Goal: Book appointment/travel/reservation

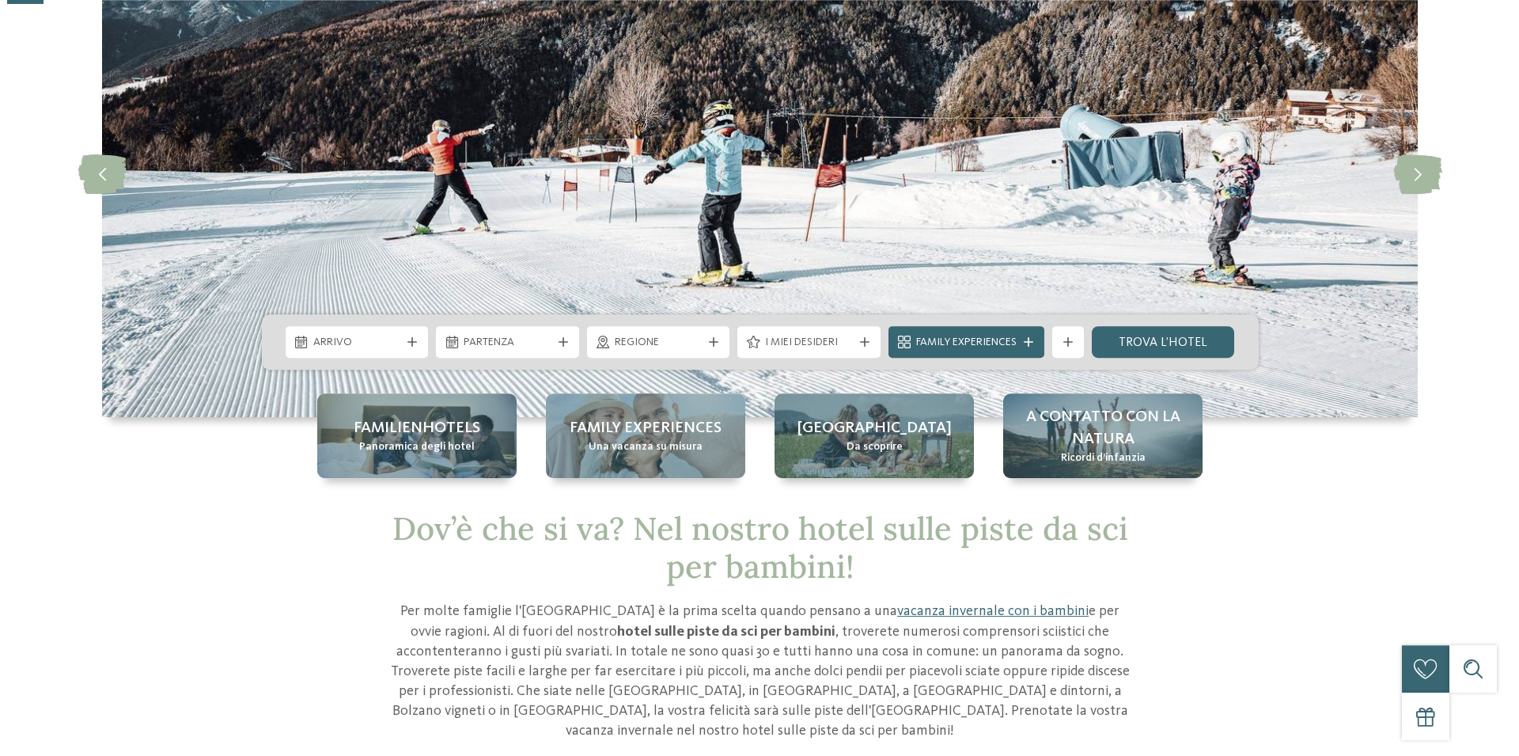
scroll to position [161, 0]
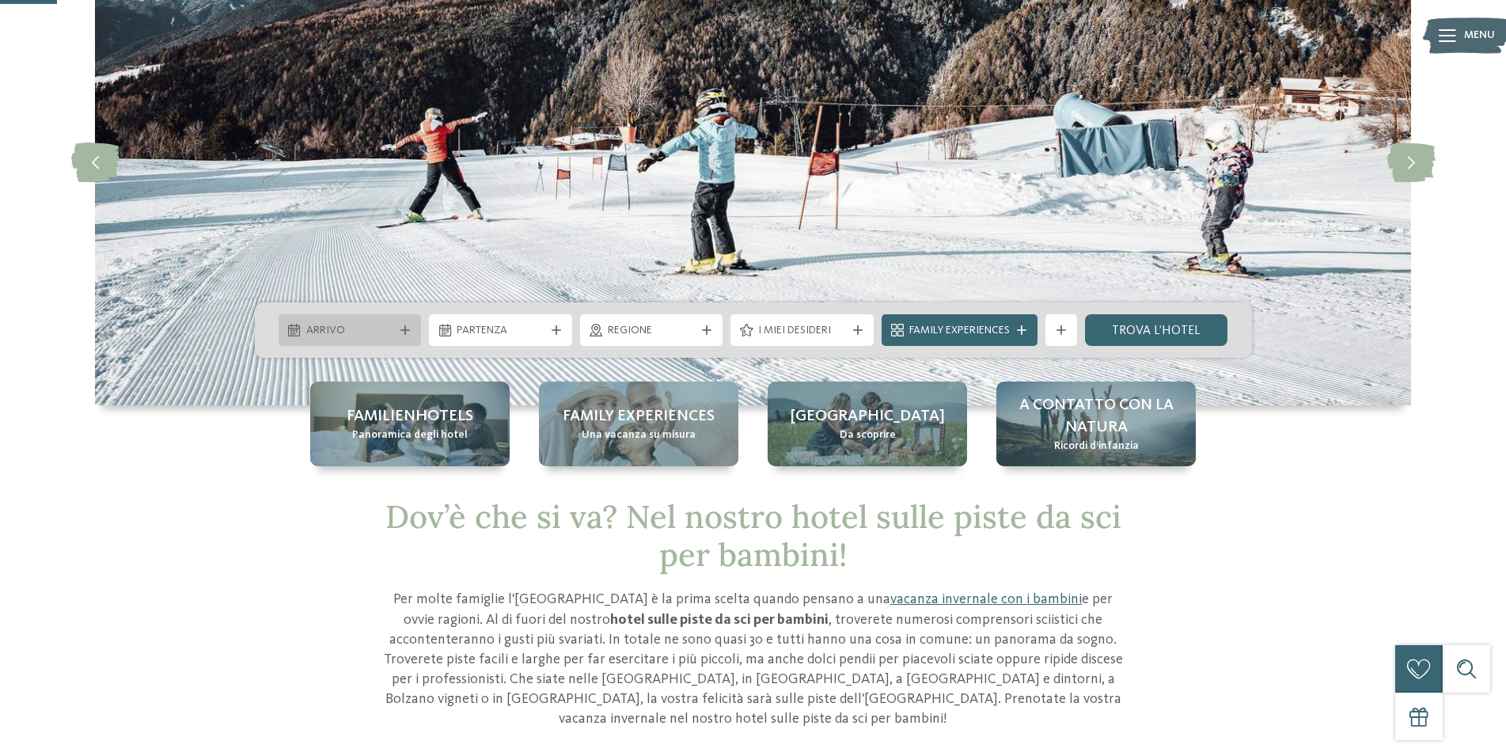
click at [320, 337] on span "Arrivo" at bounding box center [350, 331] width 88 height 16
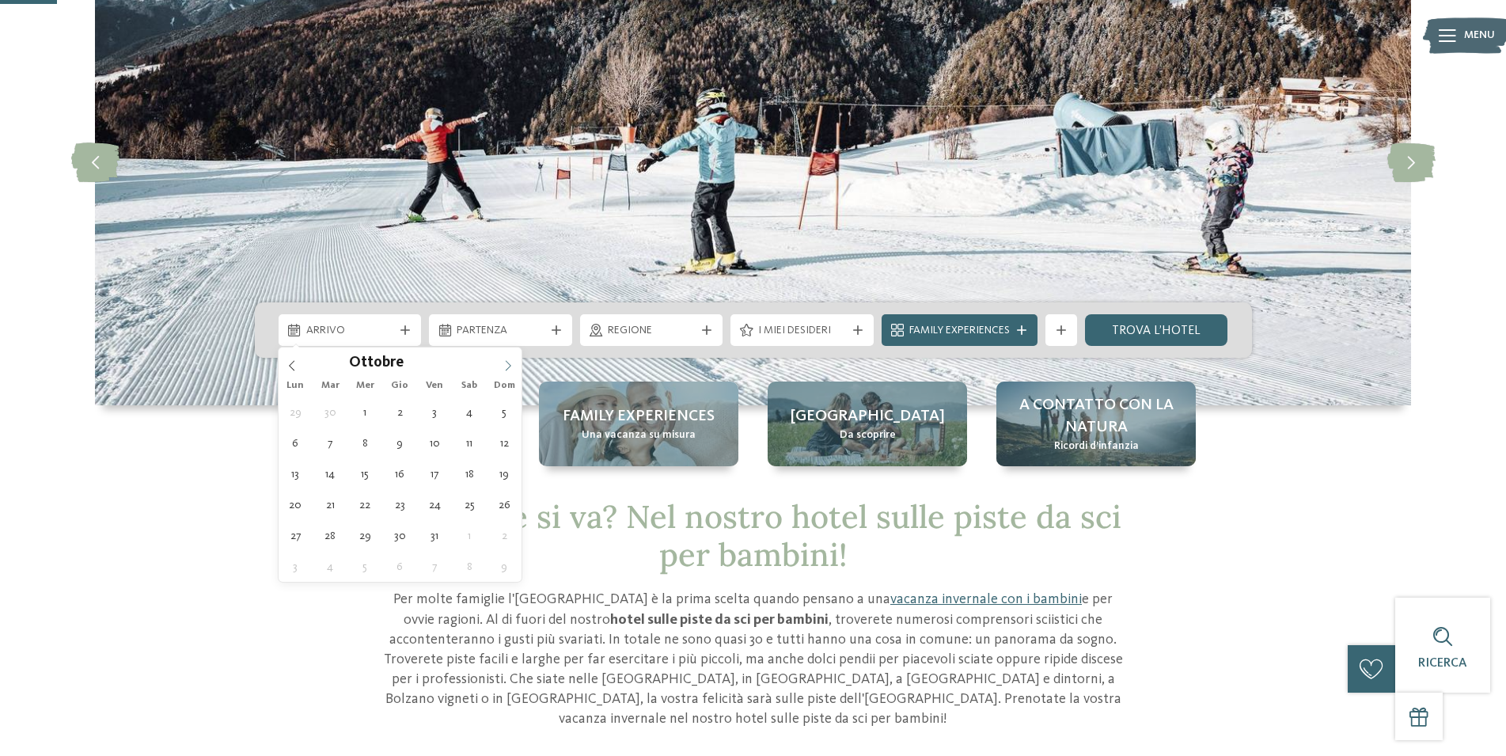
click at [502, 362] on span at bounding box center [508, 360] width 27 height 27
type input "****"
click at [502, 362] on span at bounding box center [508, 360] width 27 height 27
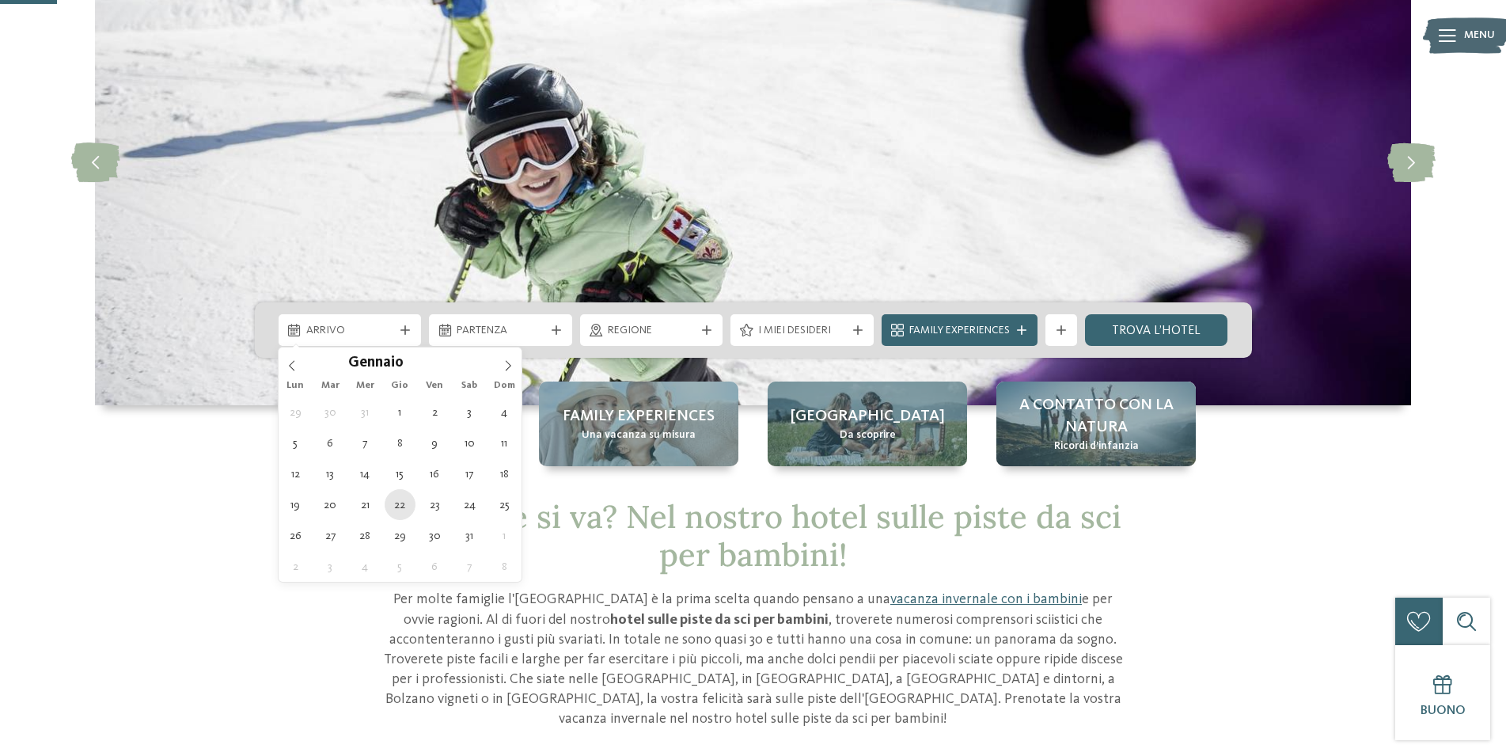
type div "[DATE]"
type input "****"
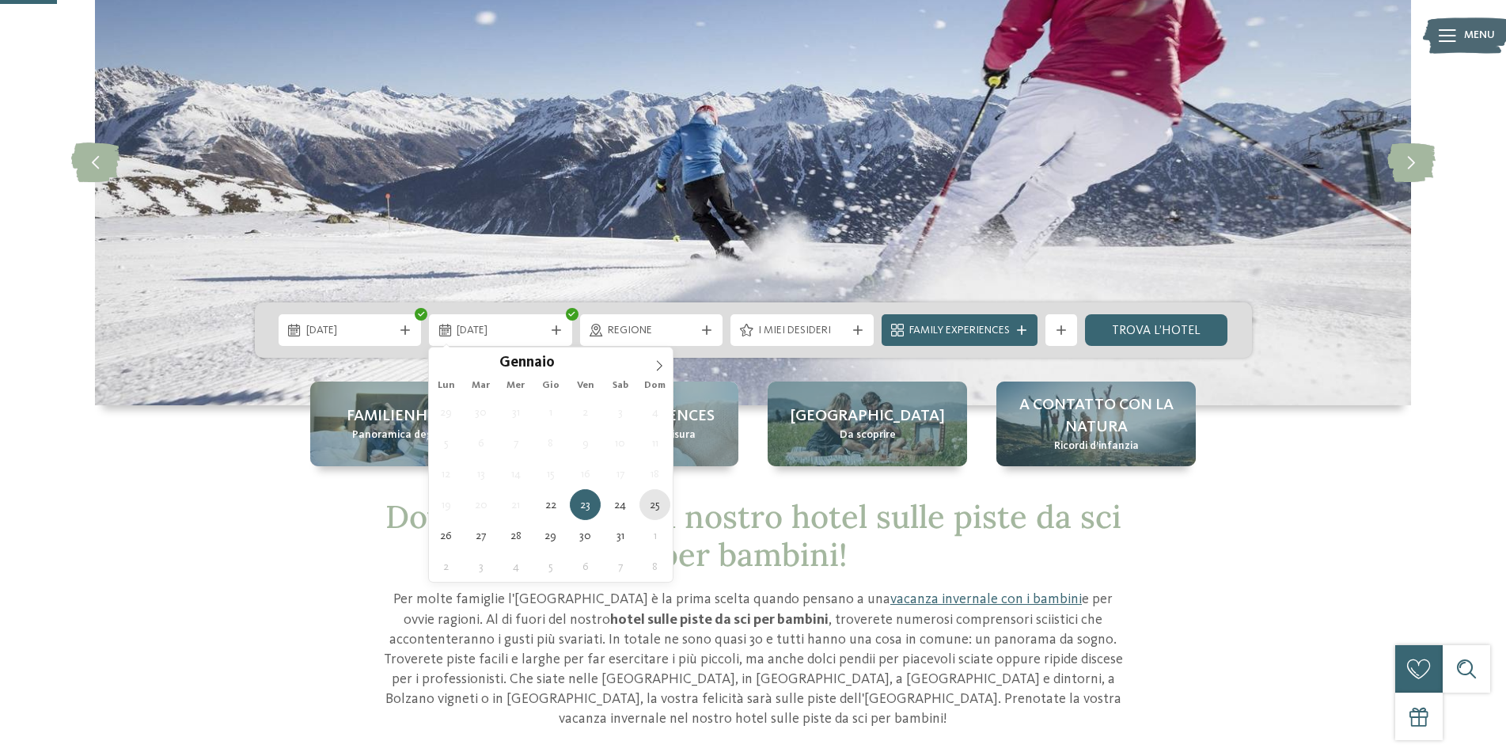
type div "[DATE]"
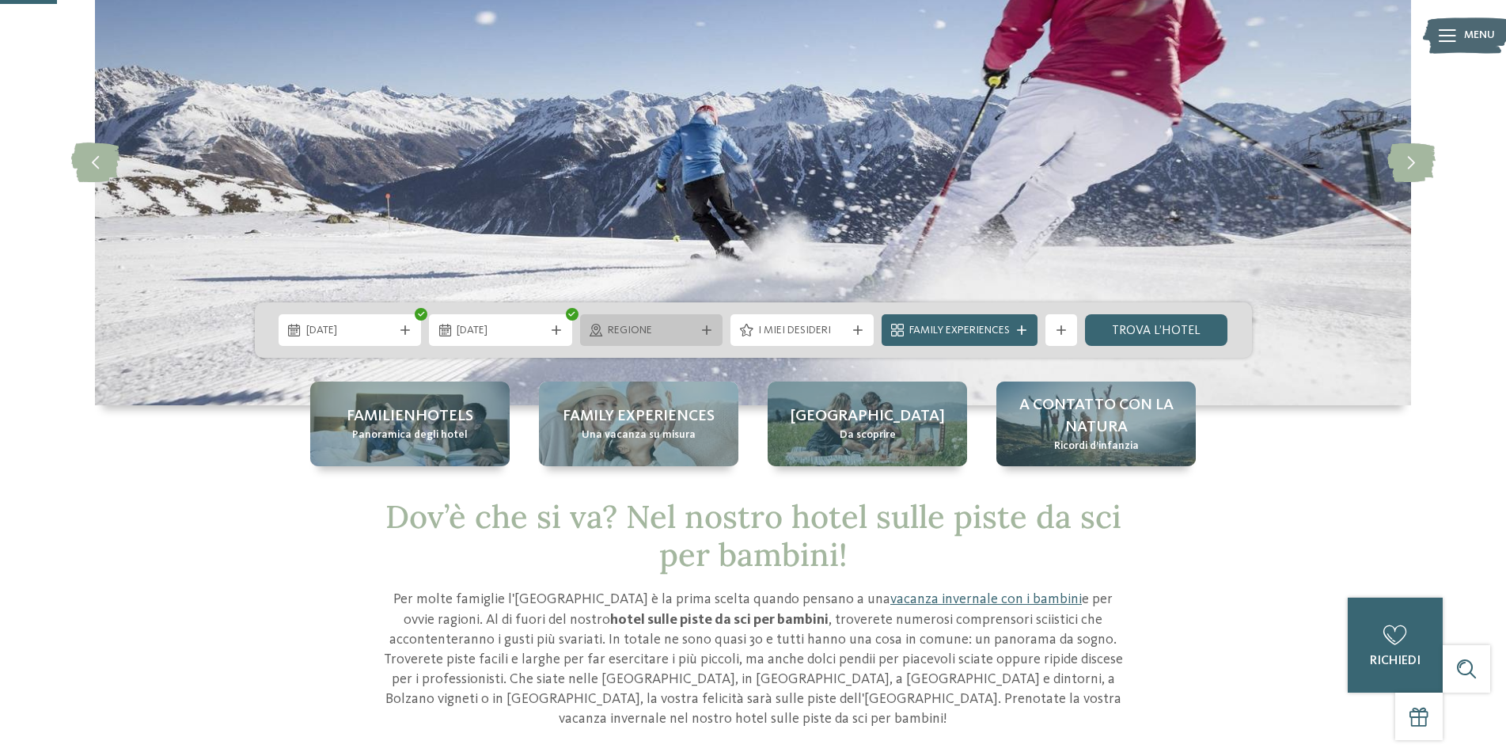
click at [712, 338] on div "Regione" at bounding box center [651, 330] width 143 height 32
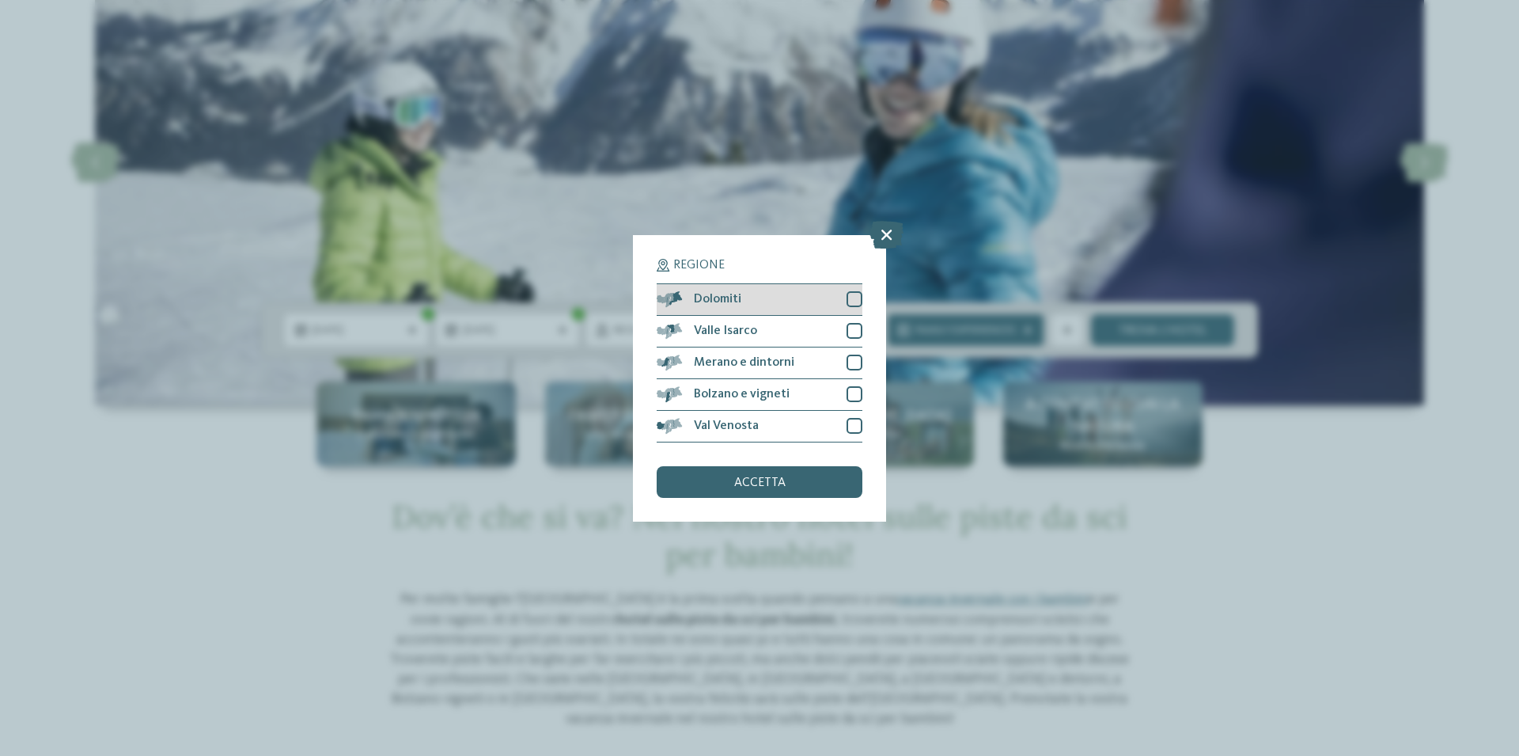
click at [854, 301] on div at bounding box center [855, 299] width 16 height 16
click at [760, 477] on span "accetta" at bounding box center [759, 482] width 51 height 13
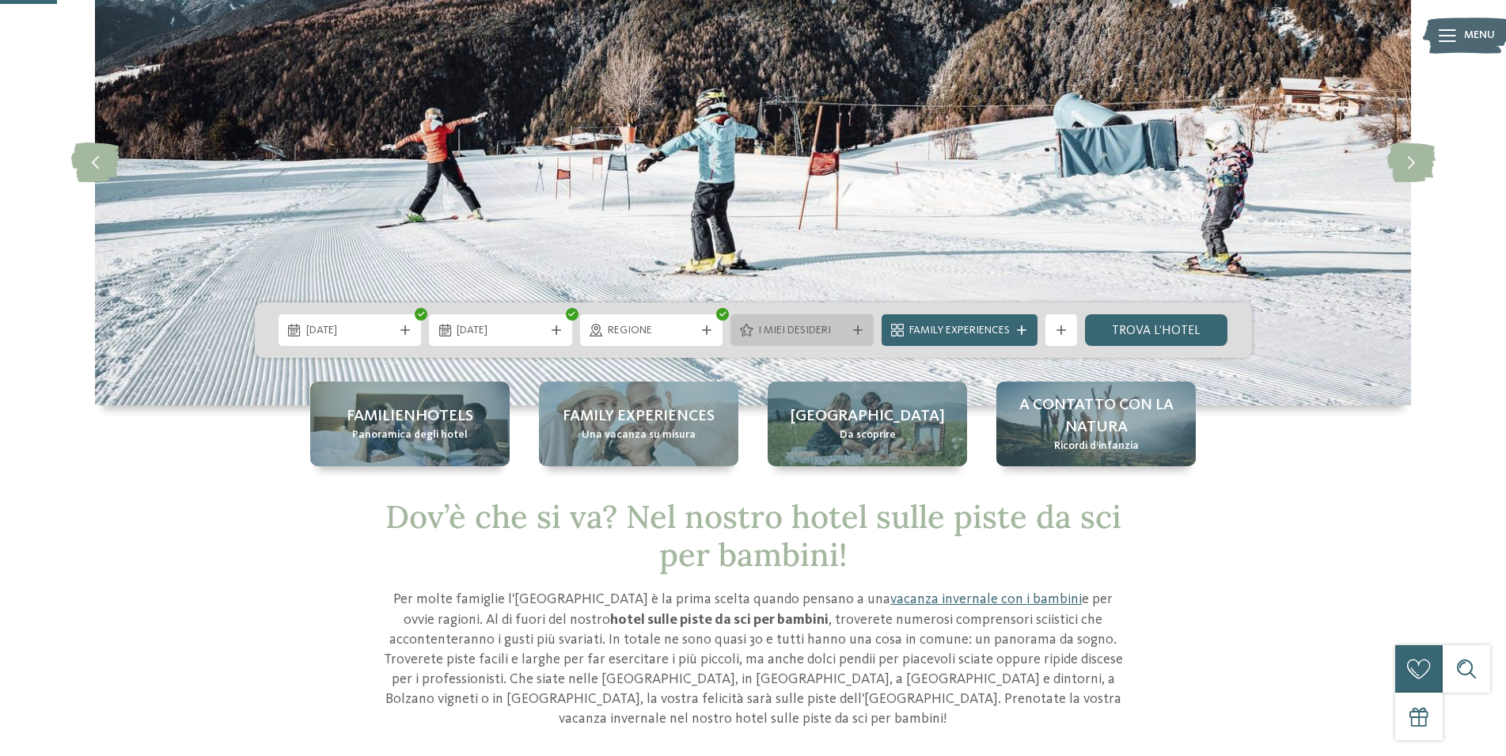
click at [858, 330] on icon at bounding box center [857, 329] width 9 height 9
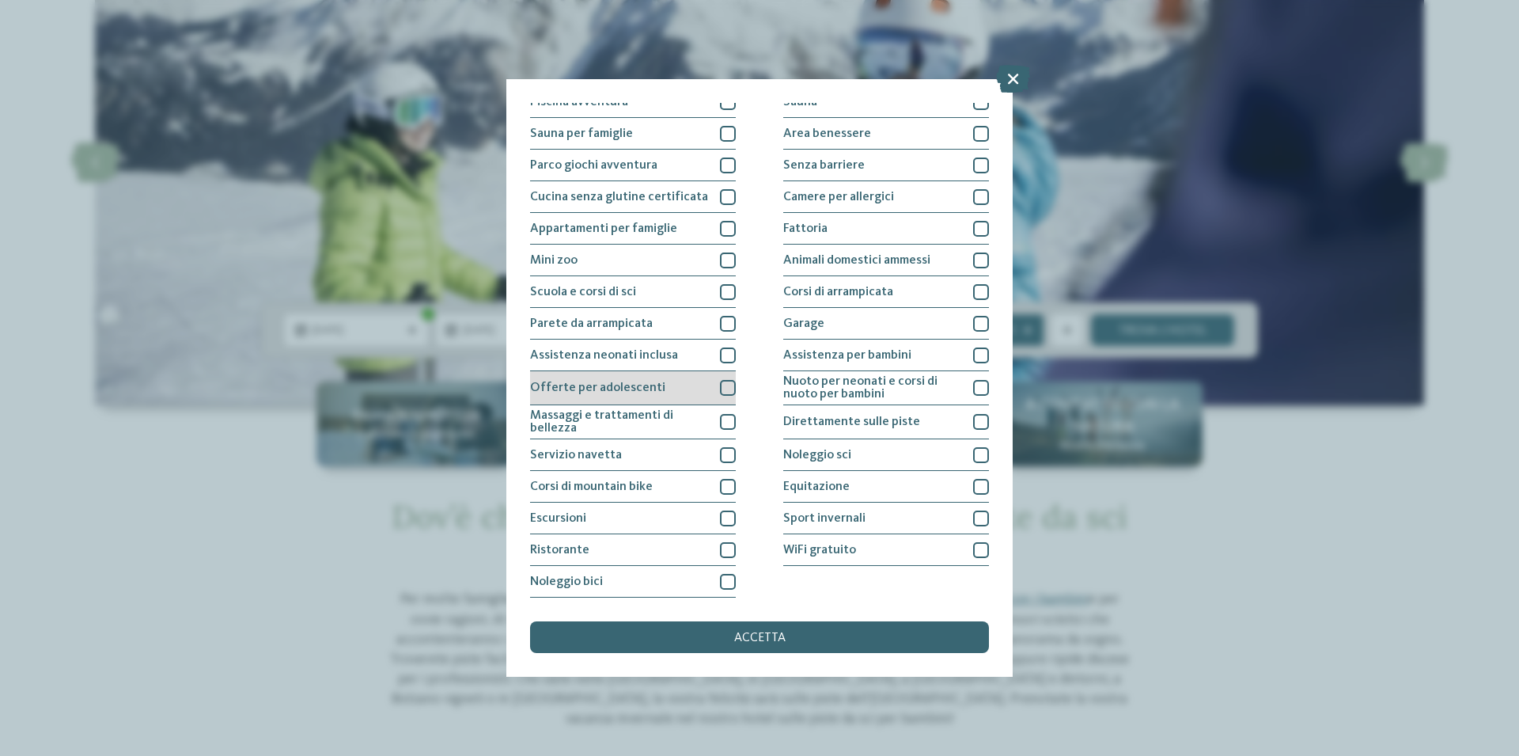
scroll to position [0, 0]
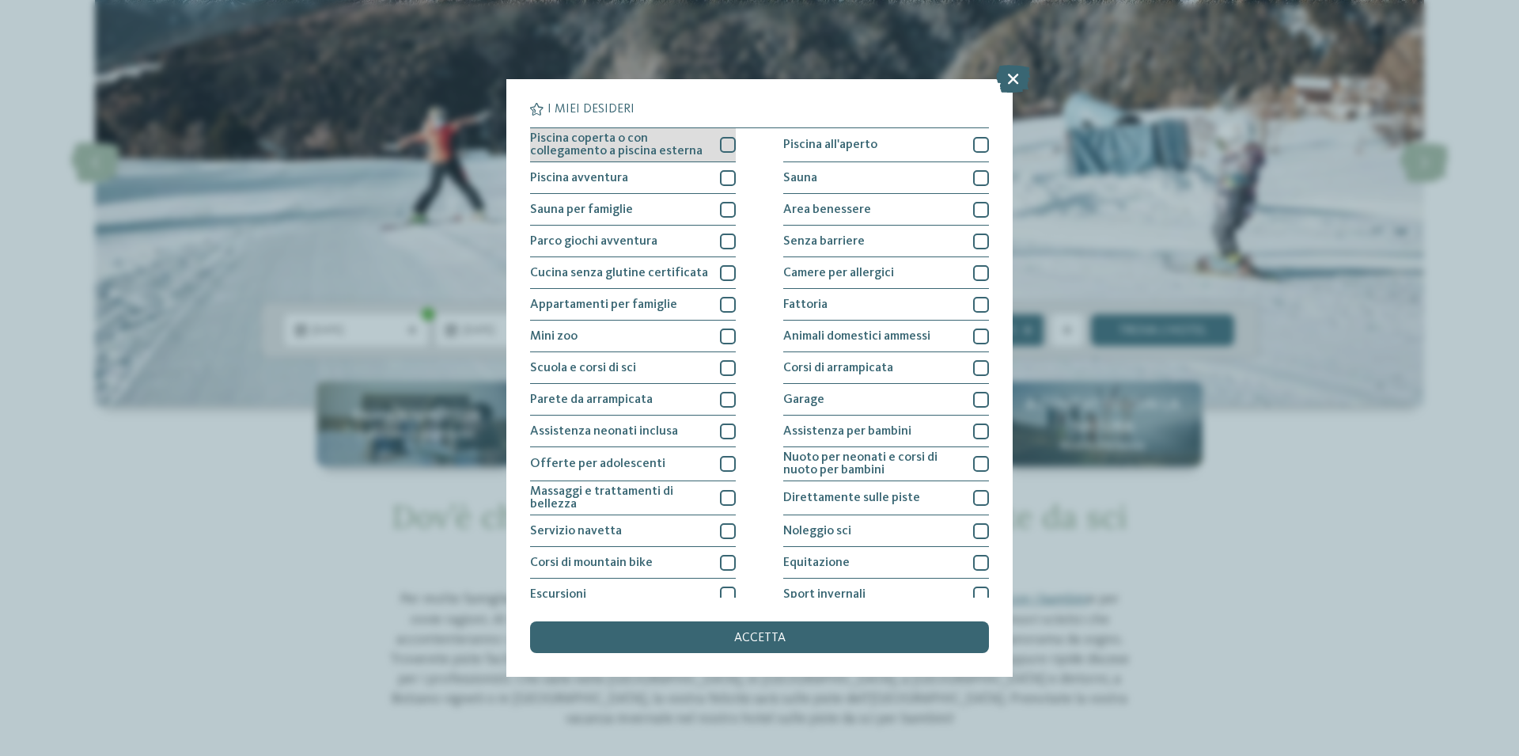
click at [729, 153] on div "Piscina coperta o con collegamento a piscina esterna" at bounding box center [633, 145] width 206 height 34
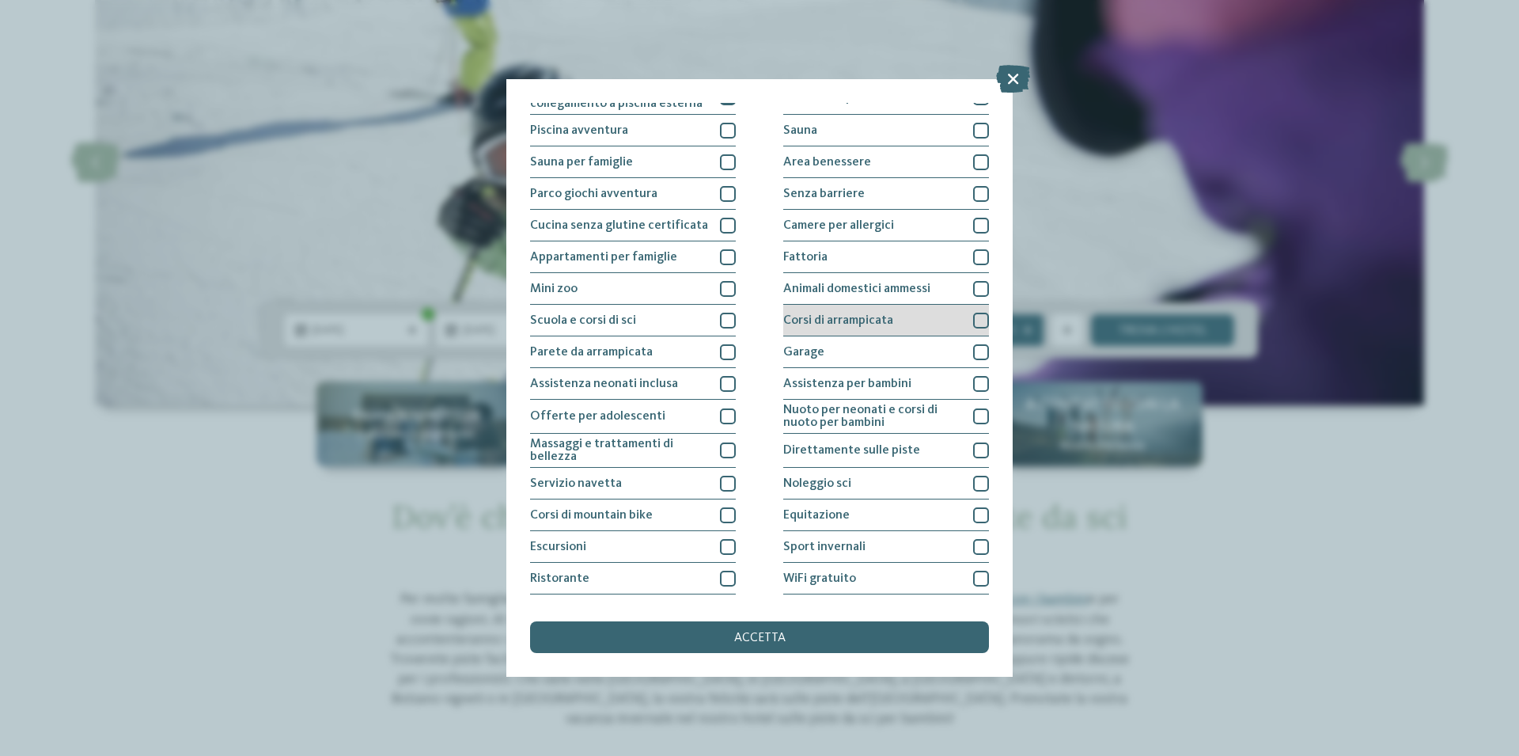
scroll to position [76, 0]
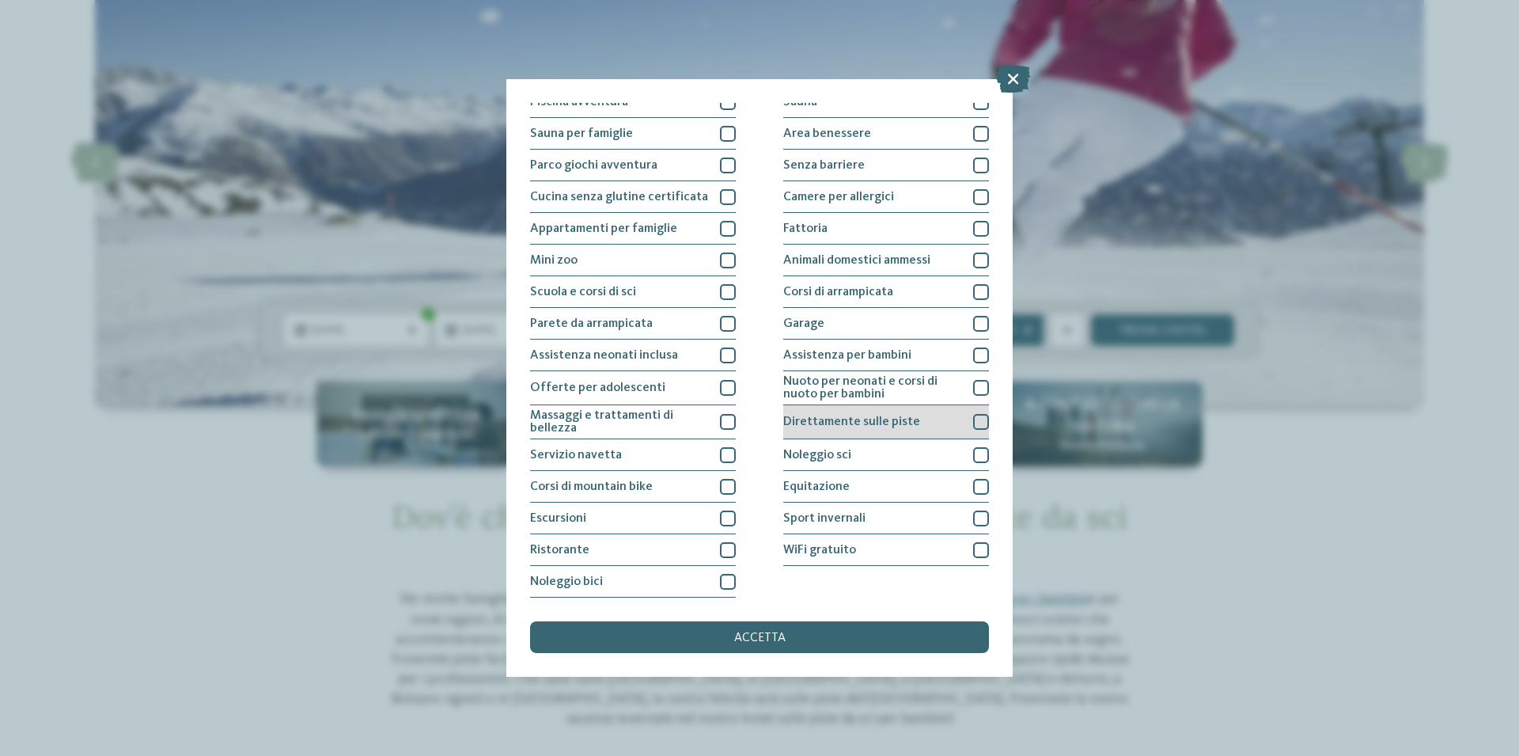
click at [966, 429] on div "Direttamente sulle piste" at bounding box center [886, 422] width 206 height 34
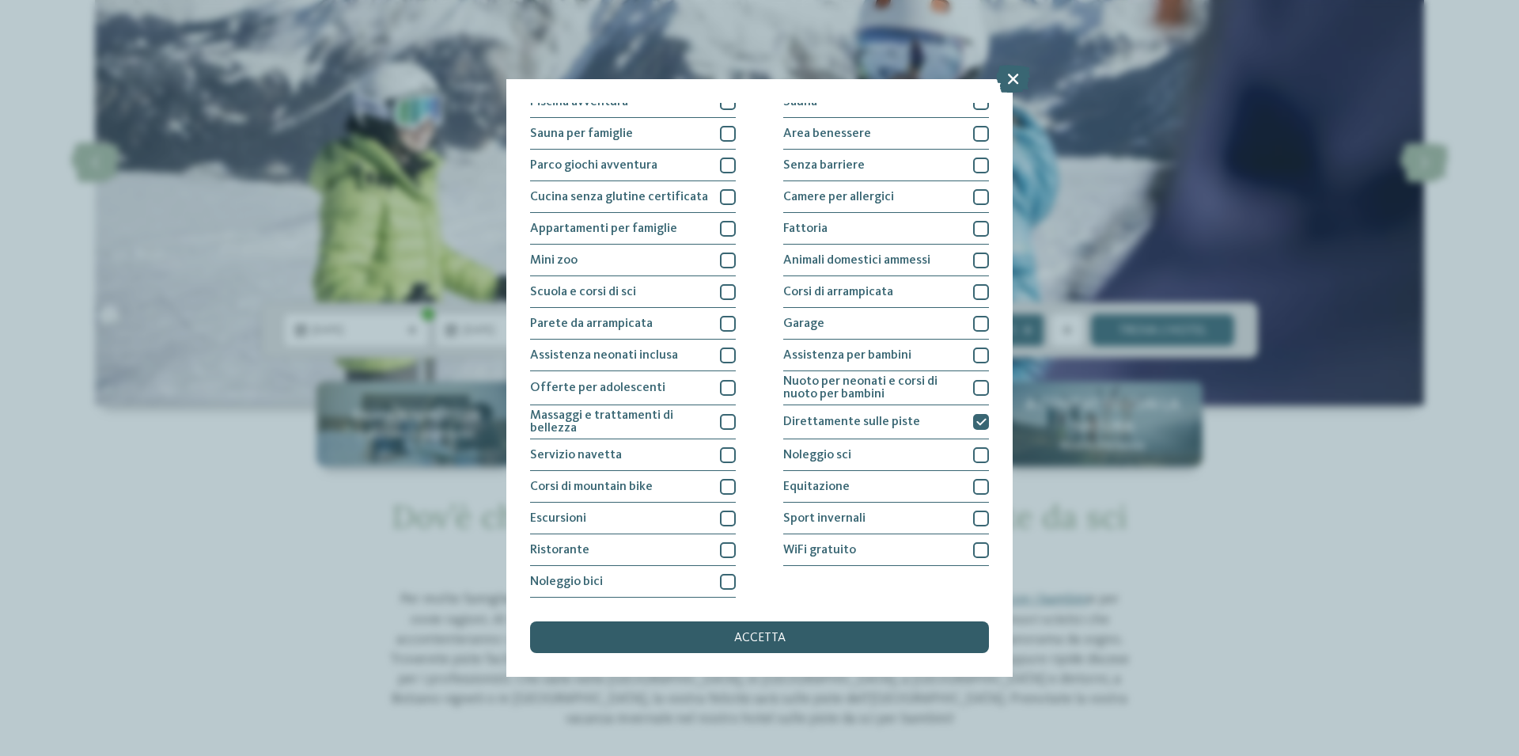
click at [759, 633] on span "accetta" at bounding box center [759, 637] width 51 height 13
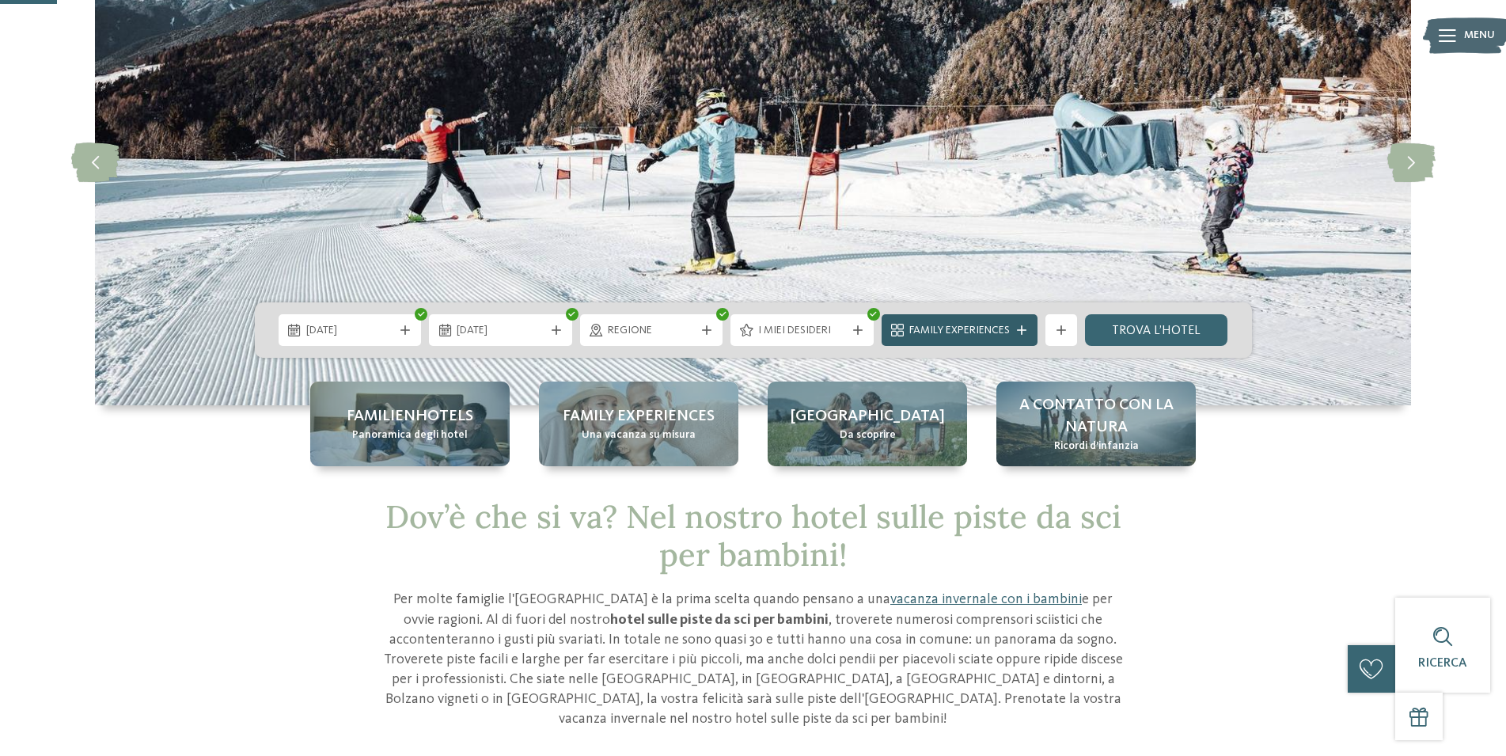
click at [968, 332] on span "Family Experiences" at bounding box center [959, 331] width 100 height 16
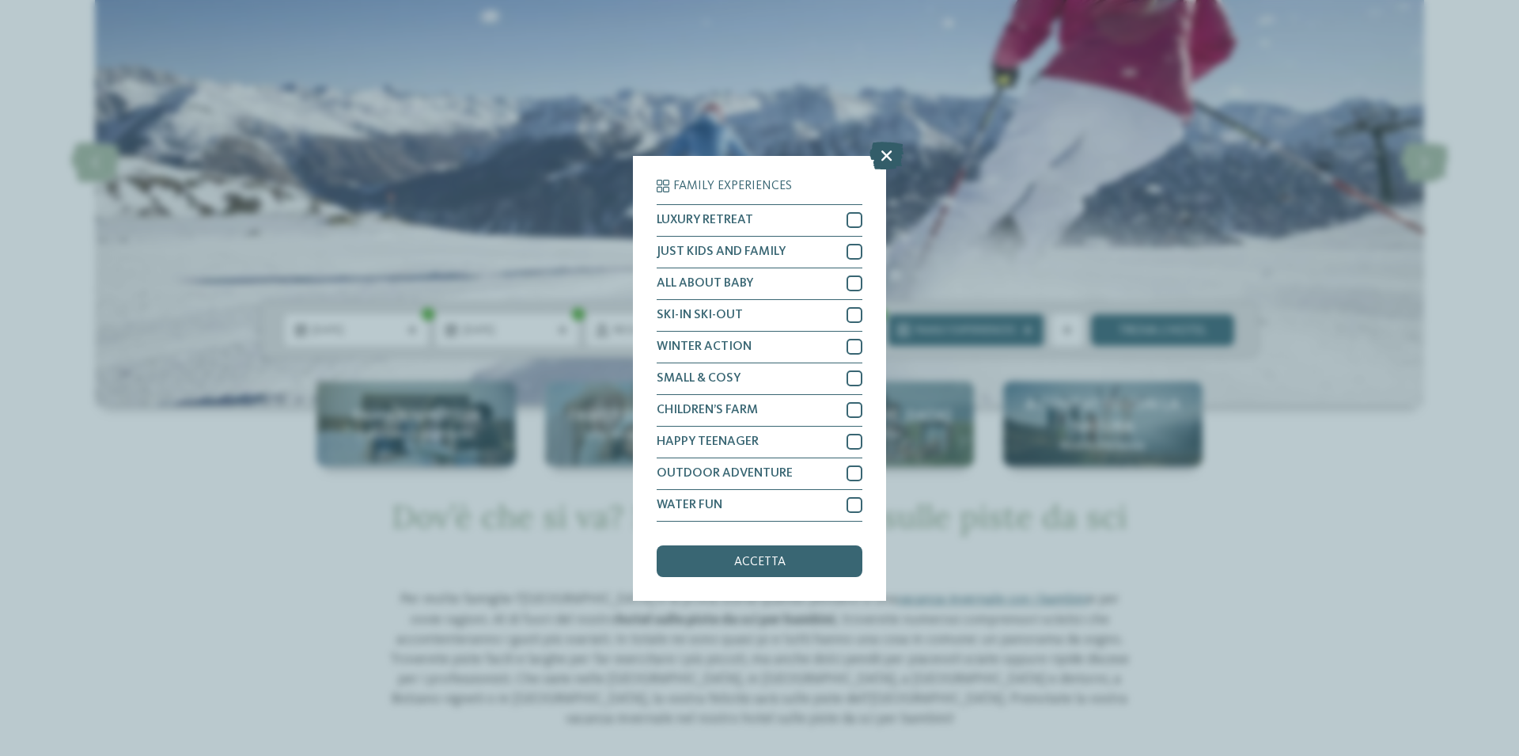
click at [883, 150] on icon at bounding box center [887, 155] width 34 height 28
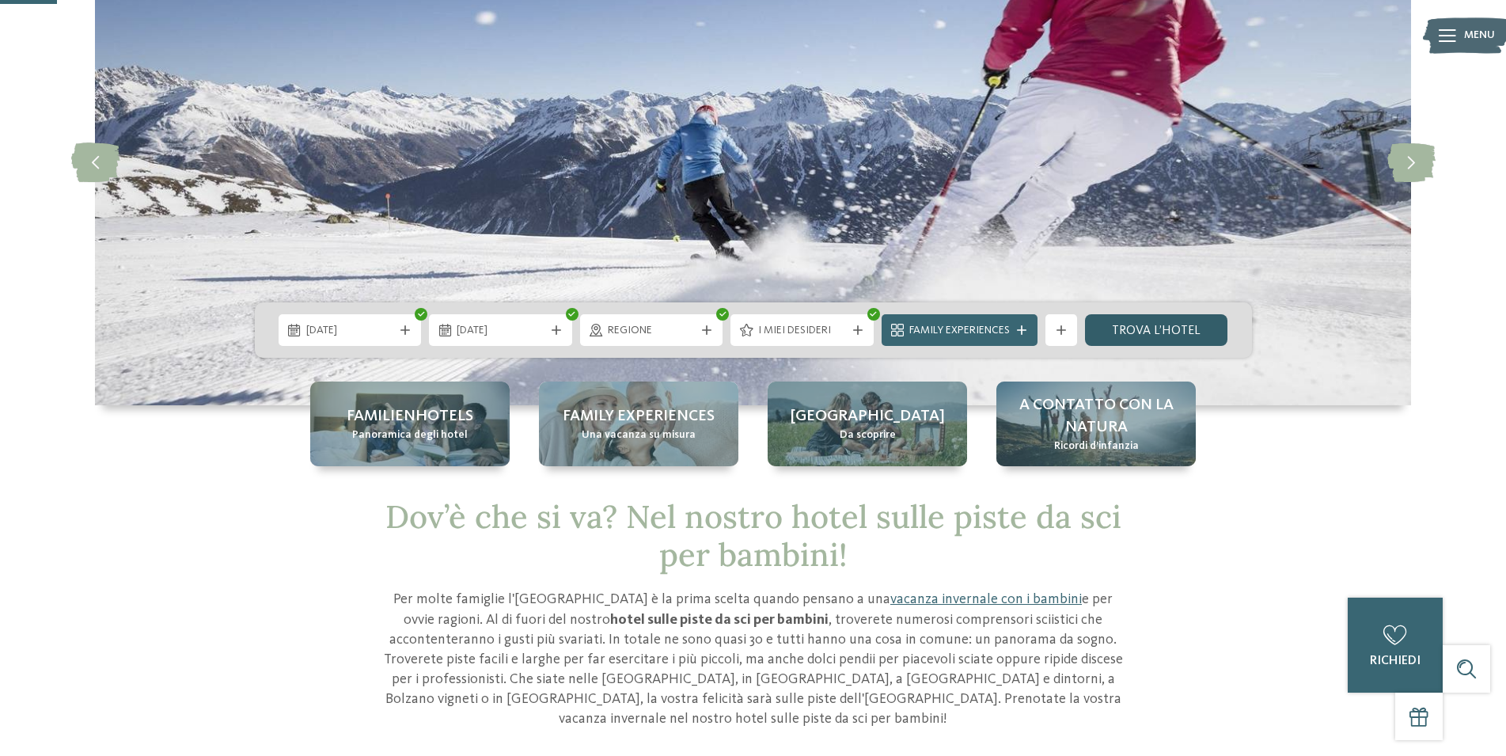
click at [1141, 326] on link "trova l’hotel" at bounding box center [1156, 330] width 143 height 32
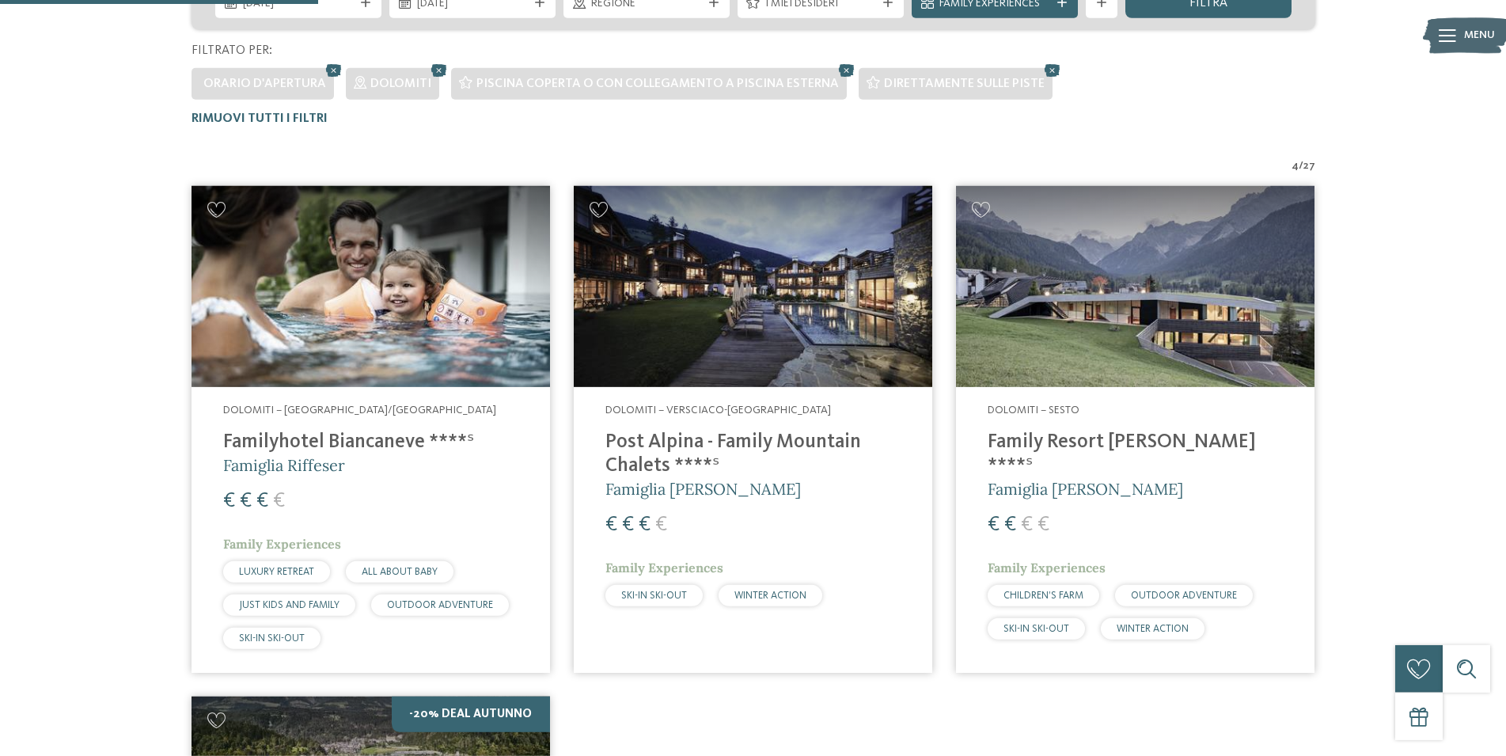
scroll to position [484, 0]
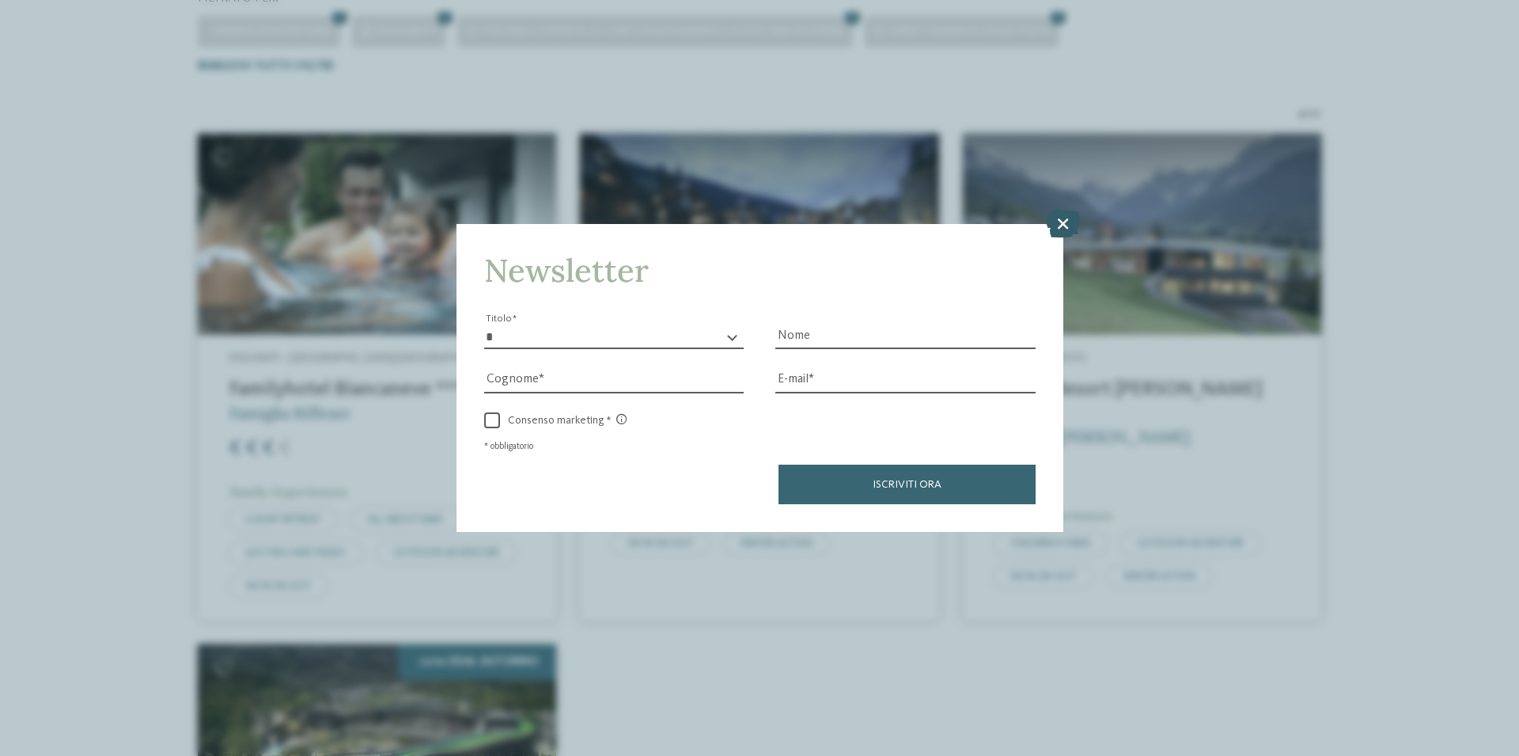
click at [1051, 233] on icon at bounding box center [1063, 224] width 34 height 28
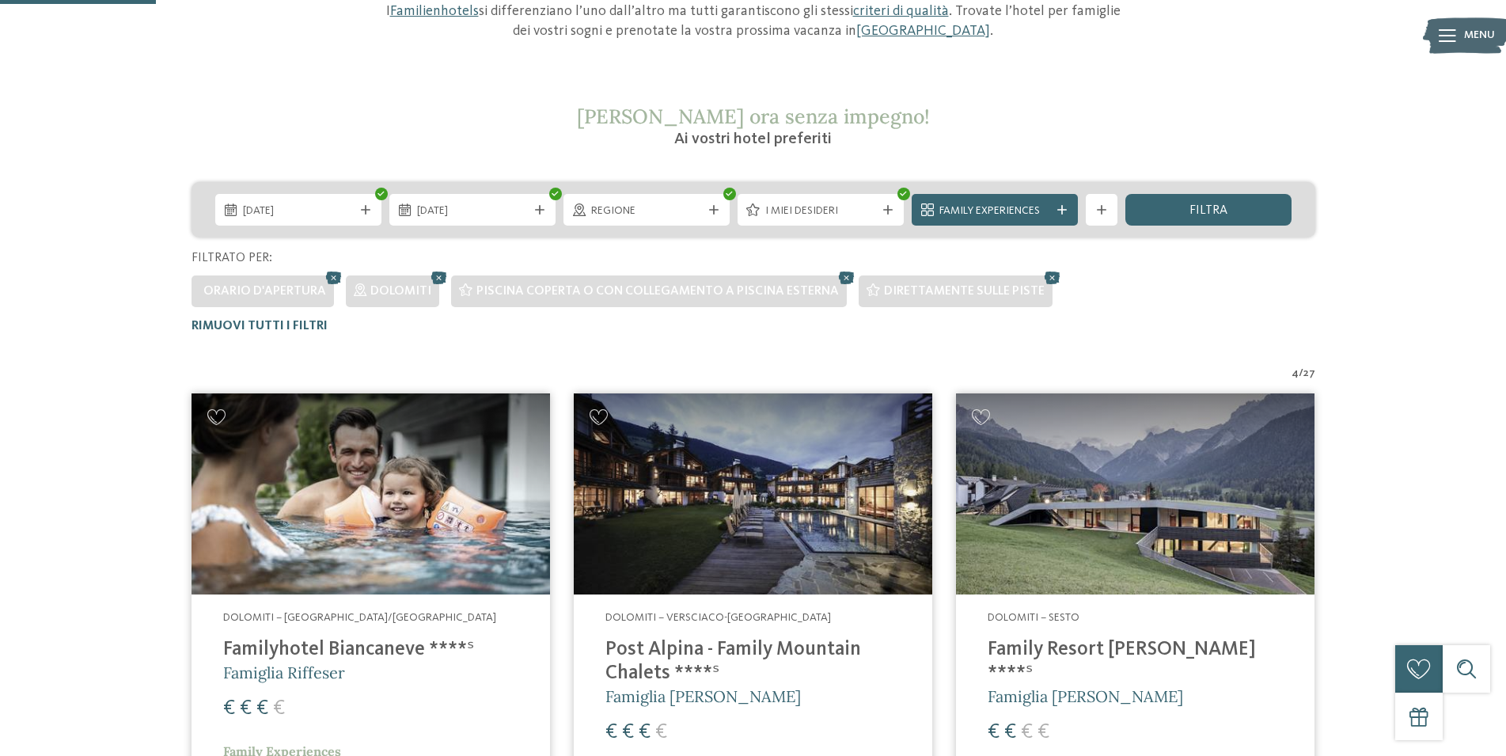
scroll to position [0, 0]
